Goal: Task Accomplishment & Management: Manage account settings

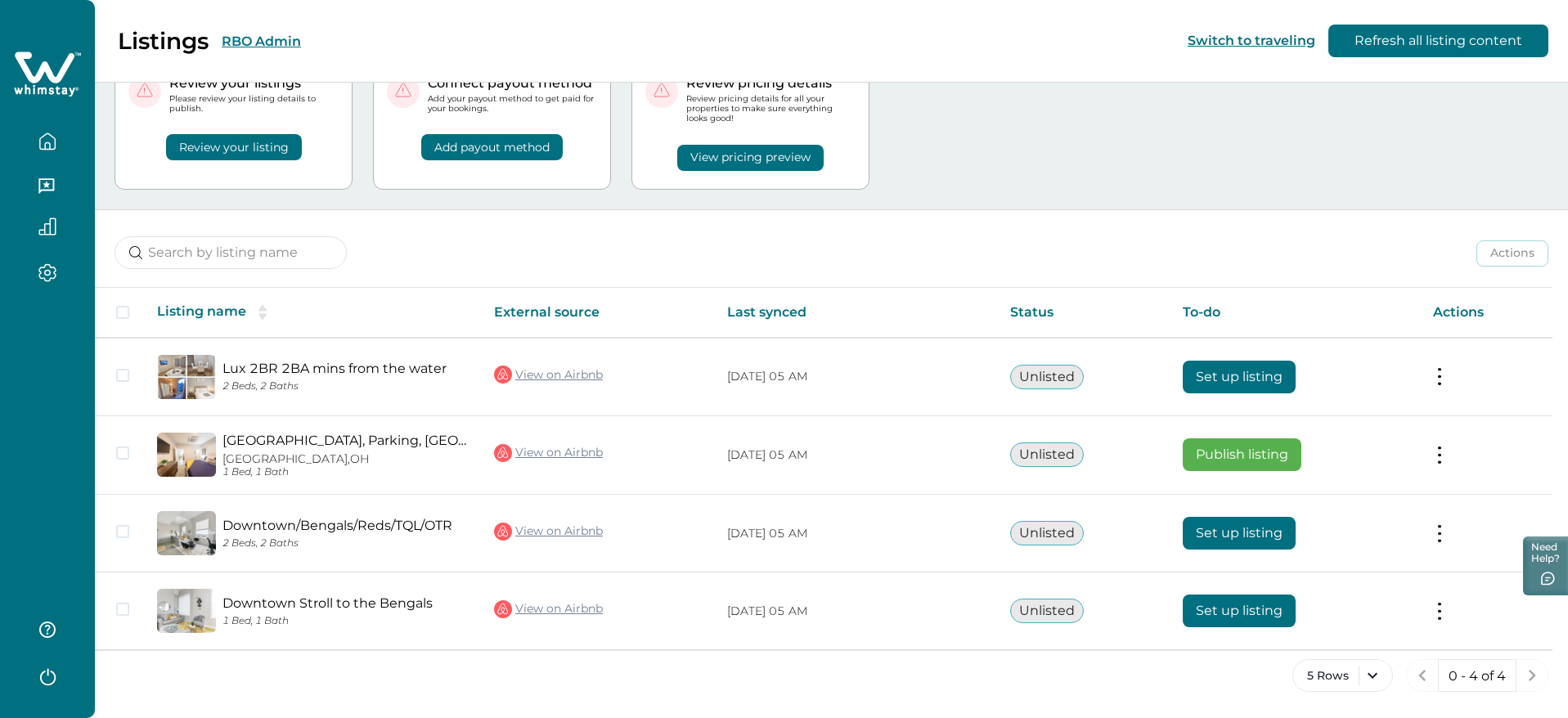
click at [246, 48] on button "RBO Admin" at bounding box center [261, 41] width 80 height 15
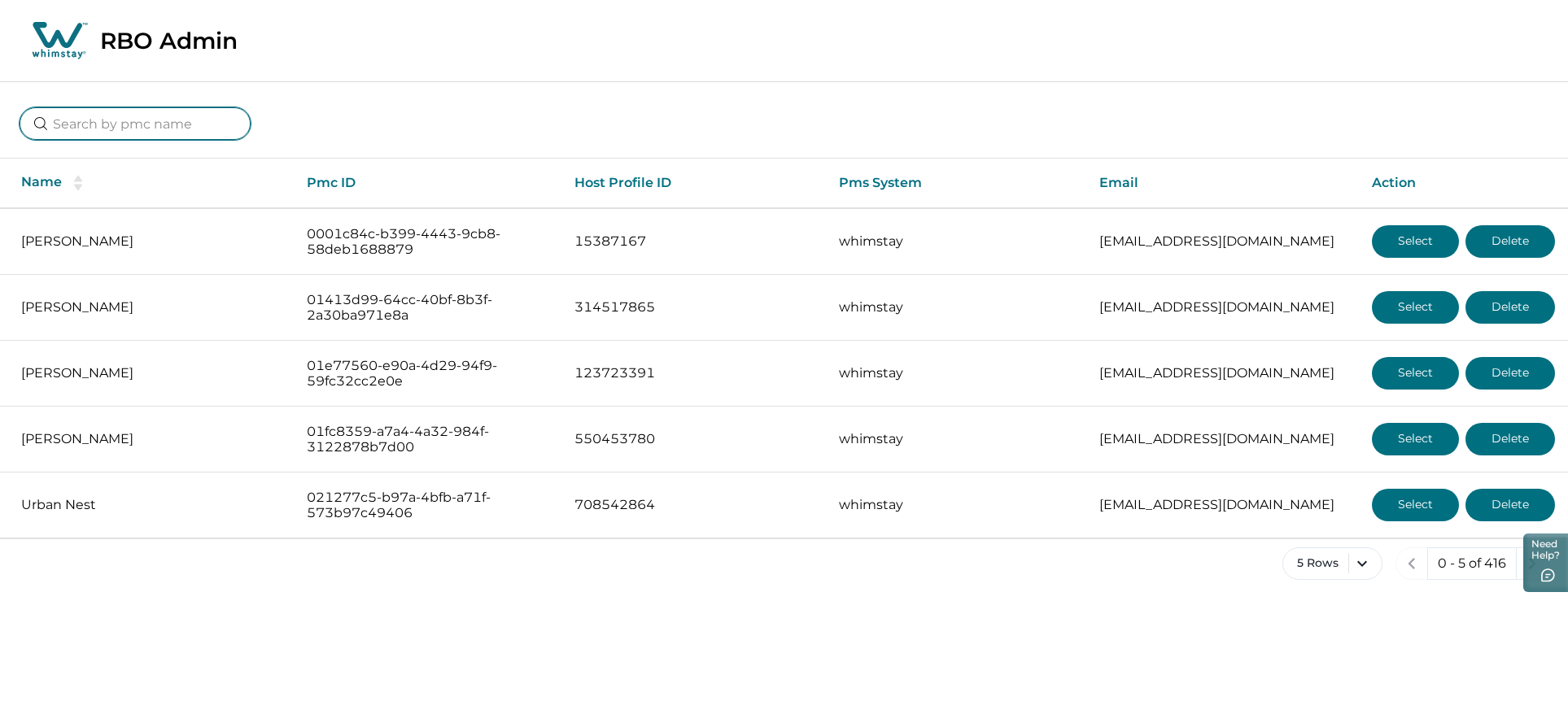
click at [124, 116] on input at bounding box center [135, 124] width 231 height 32
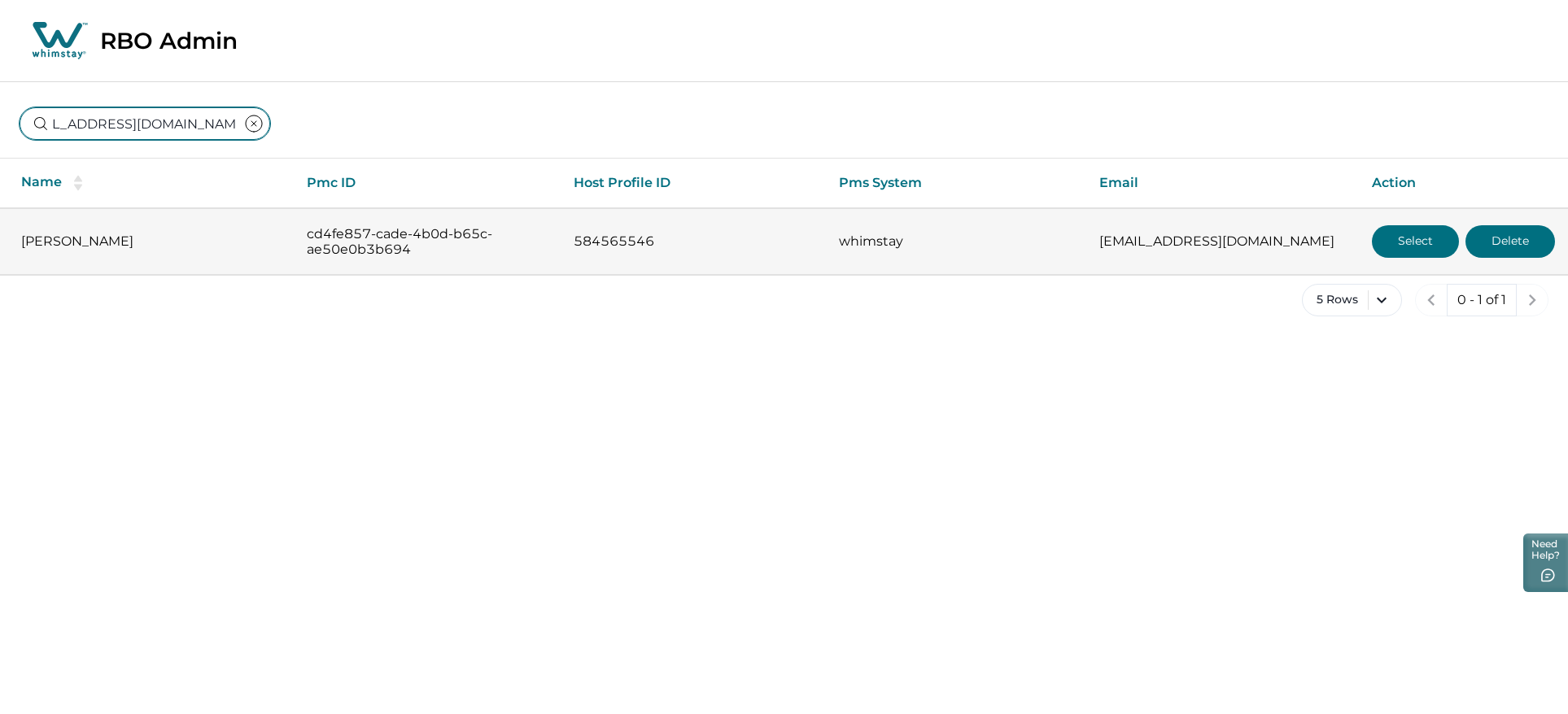
type input "[EMAIL_ADDRESS][DOMAIN_NAME]"
click at [1417, 246] on button "Select" at bounding box center [1415, 241] width 87 height 32
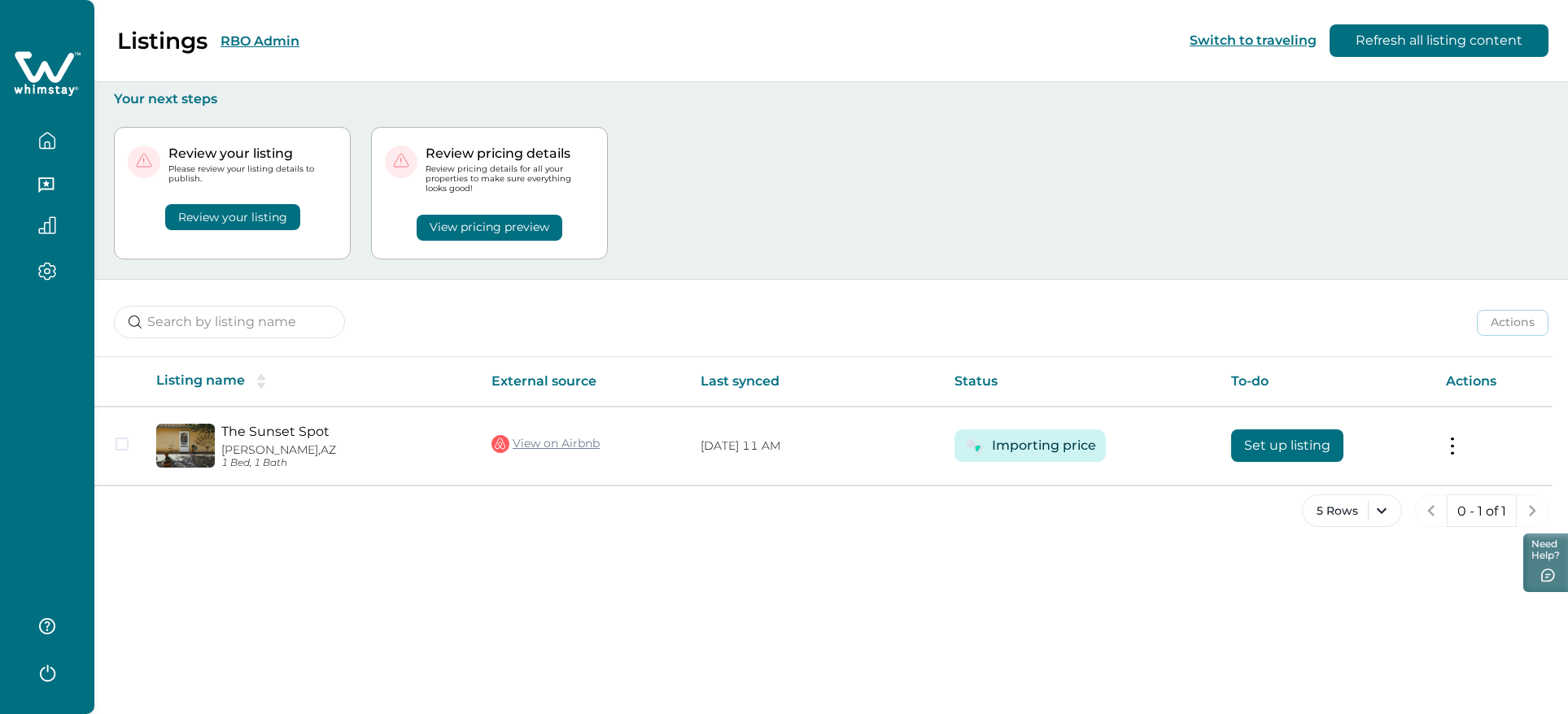
click at [239, 218] on button "Review your listing" at bounding box center [233, 217] width 135 height 26
click at [238, 217] on button "Review your listing" at bounding box center [233, 217] width 135 height 26
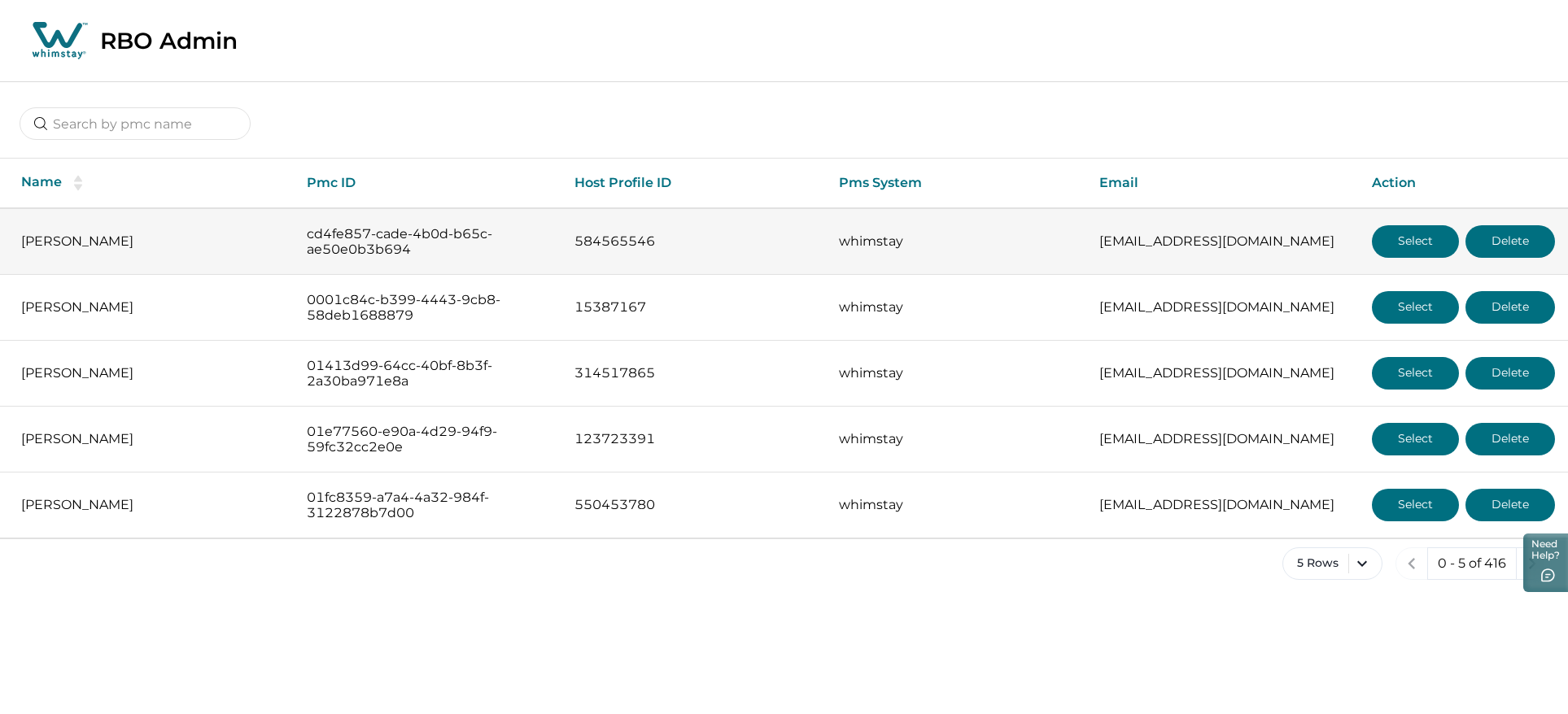
click at [1390, 242] on button "Select" at bounding box center [1415, 241] width 87 height 32
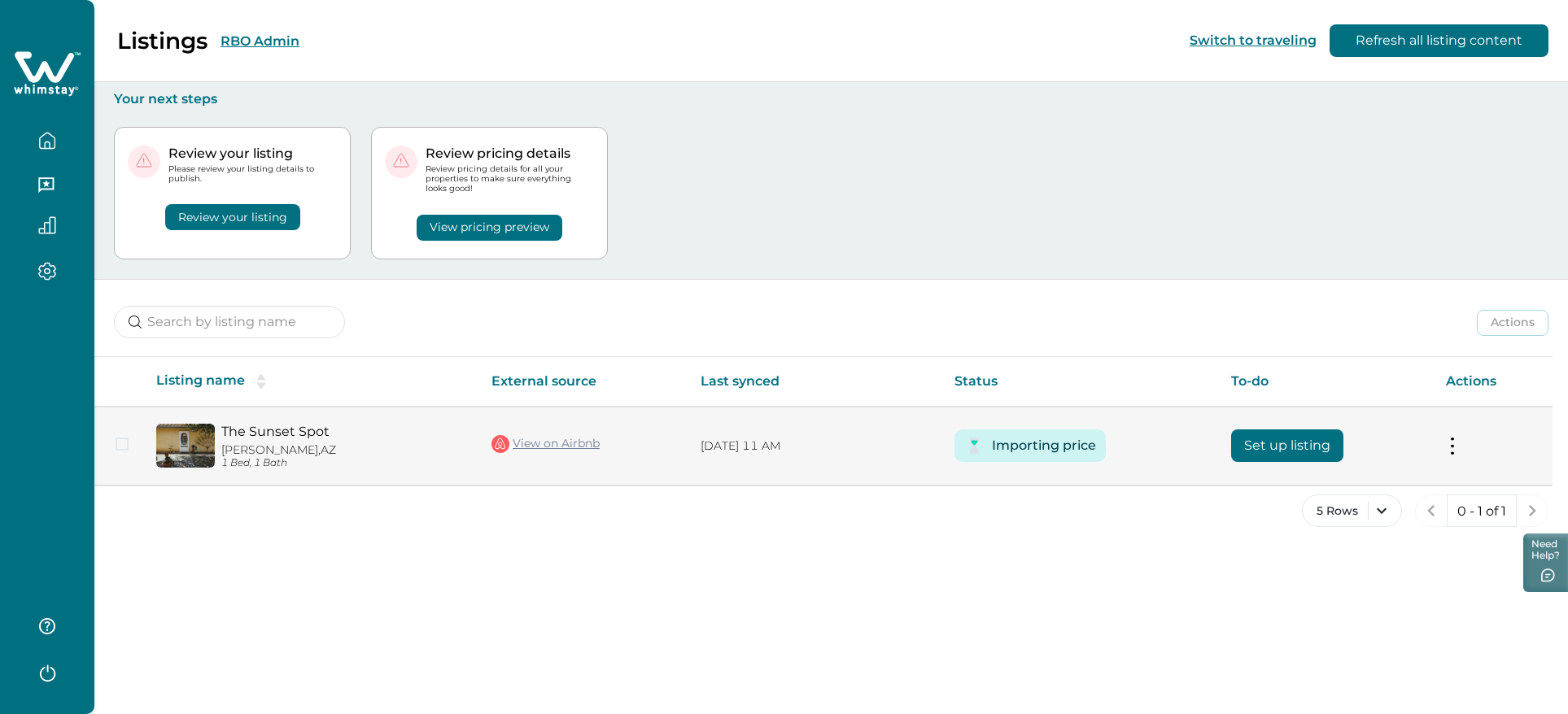
click at [1455, 451] on button at bounding box center [1452, 446] width 13 height 17
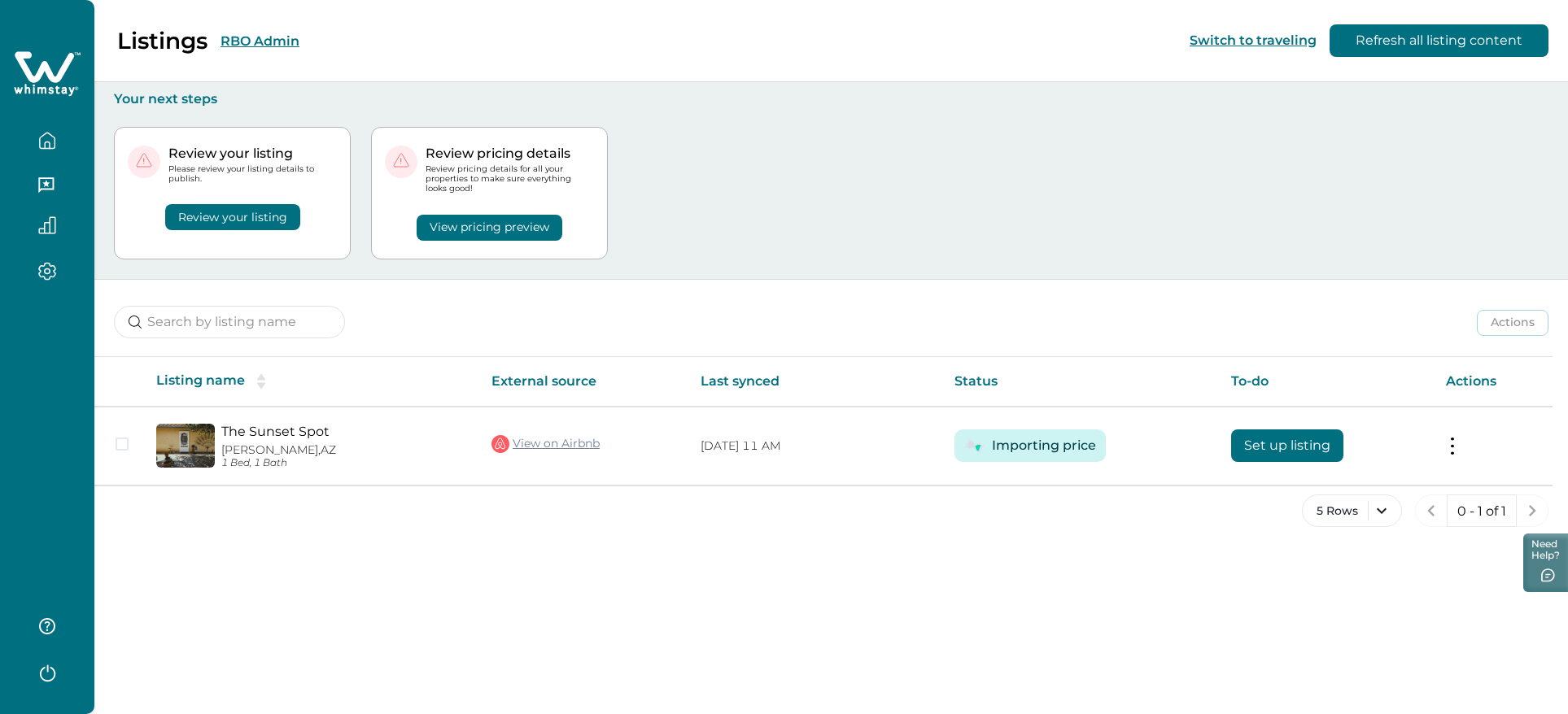
click at [1141, 165] on div "Review your listing Please review your listing details to publish. Review your …" at bounding box center [832, 193] width 1435 height 171
